Goal: Transaction & Acquisition: Book appointment/travel/reservation

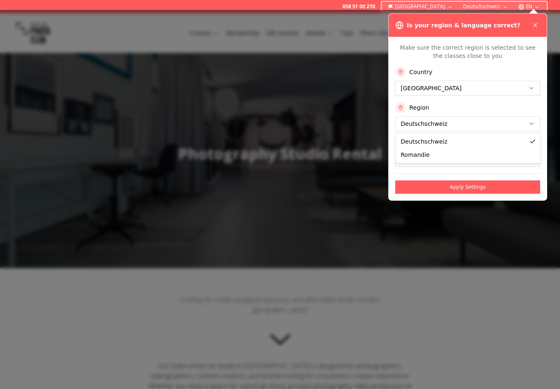
click at [403, 187] on button "Apply Settings" at bounding box center [467, 187] width 145 height 13
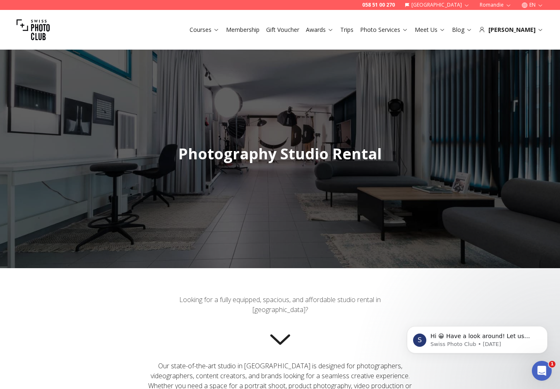
click at [42, 33] on img at bounding box center [33, 29] width 33 height 33
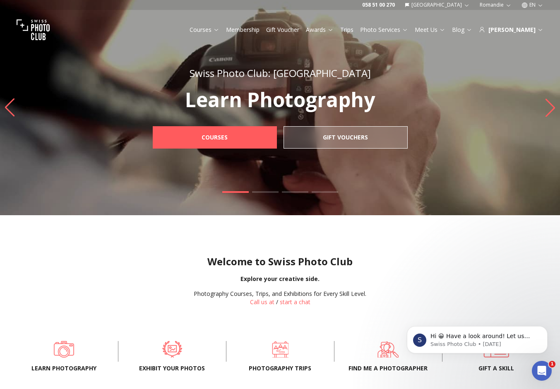
click at [354, 30] on link "Trips" at bounding box center [346, 30] width 13 height 8
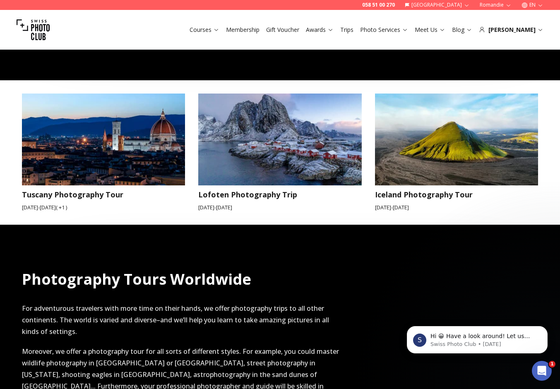
scroll to position [641, 0]
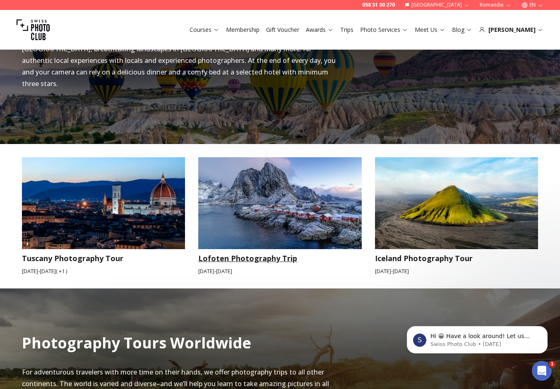
click at [246, 253] on h3 "Lofoten Photography Trip" at bounding box center [280, 259] width 164 height 12
